Goal: Find specific page/section: Find specific page/section

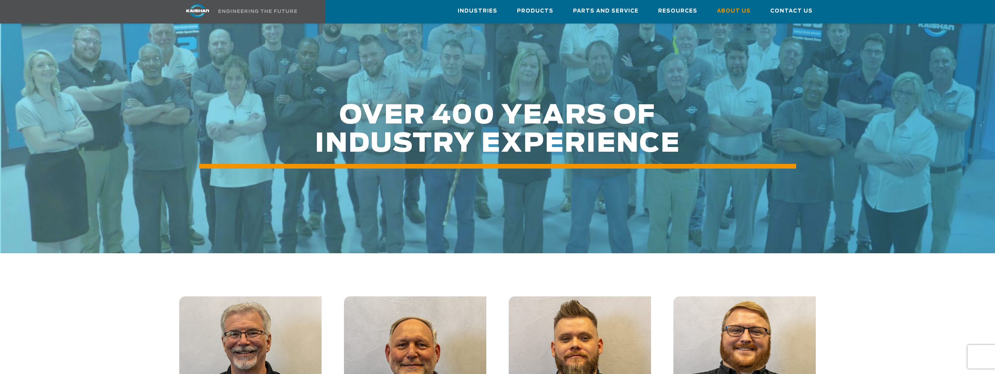
scroll to position [902, 0]
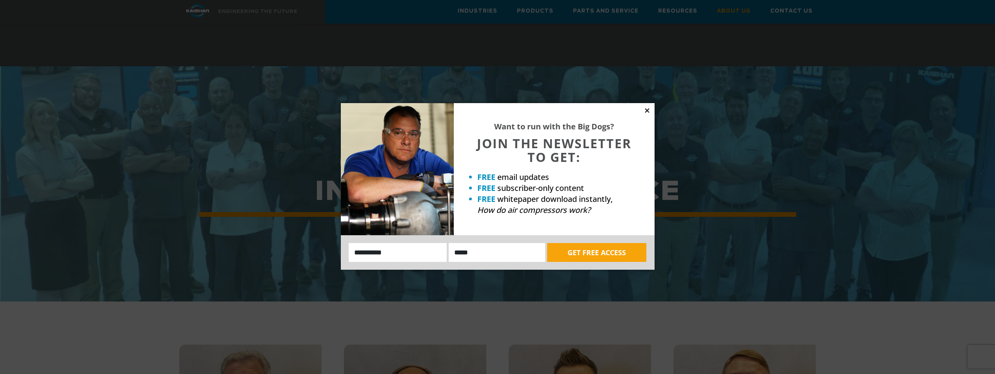
click at [648, 108] on icon at bounding box center [647, 110] width 7 height 7
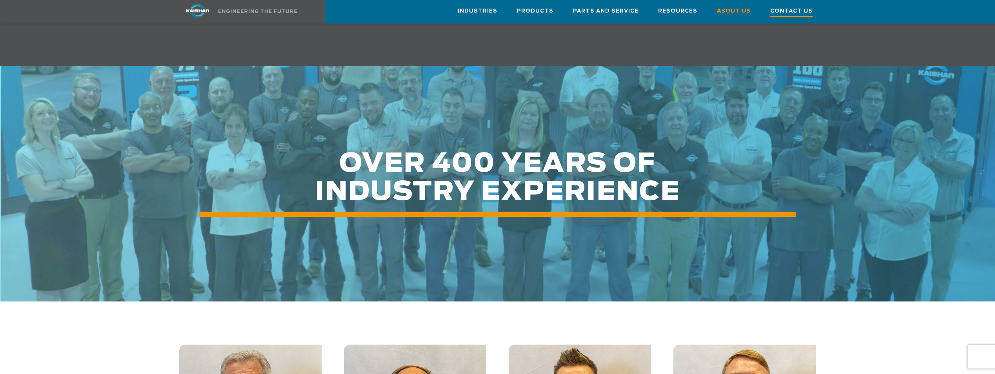
click at [795, 11] on span "Contact Us" at bounding box center [791, 12] width 42 height 11
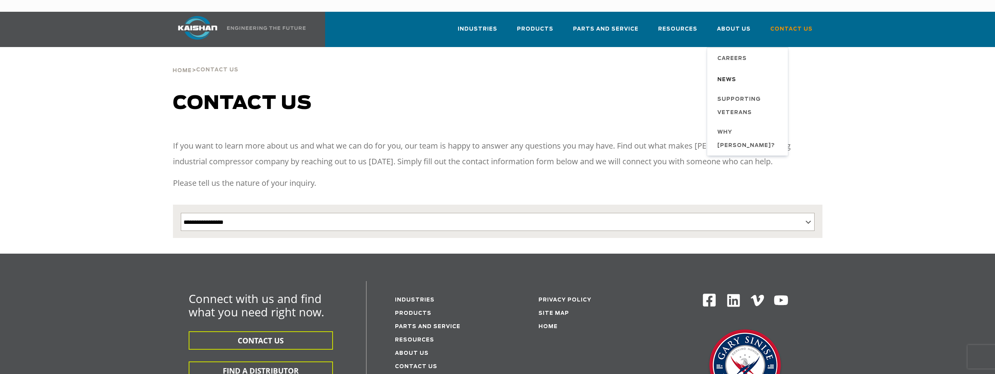
click at [733, 73] on span "News" at bounding box center [726, 79] width 19 height 13
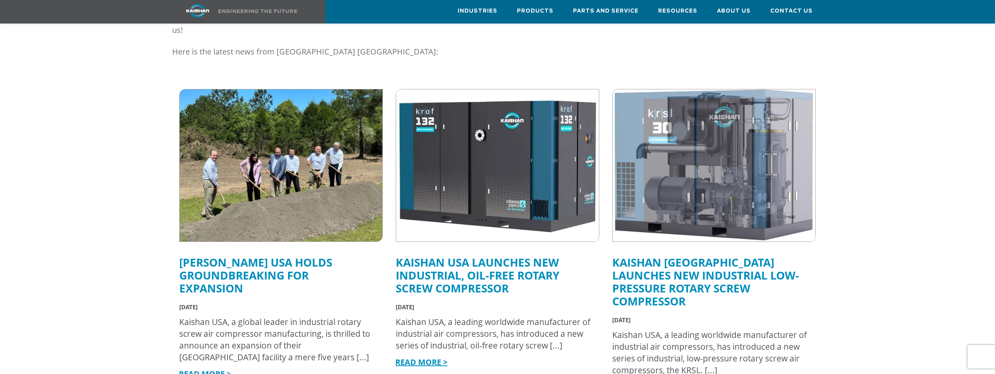
scroll to position [157, 0]
